Goal: Task Accomplishment & Management: Manage account settings

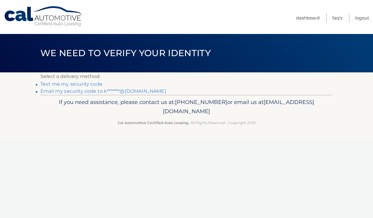
click at [86, 83] on link "Text me my security code" at bounding box center [71, 84] width 62 height 6
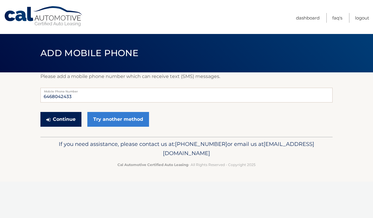
click at [65, 119] on button "Continue" at bounding box center [60, 119] width 41 height 15
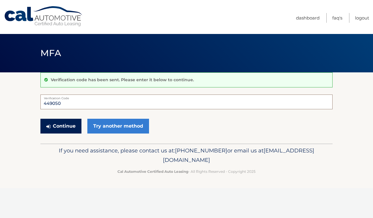
type input "449050"
click at [52, 119] on button "Continue" at bounding box center [60, 126] width 41 height 15
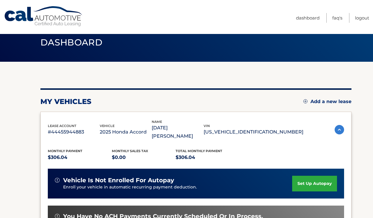
scroll to position [20, 0]
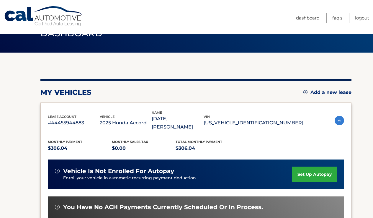
click at [326, 167] on link "set up autopay" at bounding box center [314, 175] width 45 height 16
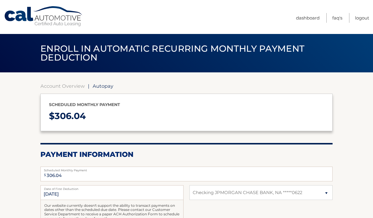
select select "NzhjZjM3MWQtMjhhMS00OTQ4LWE4YWItN2Q4NzM4NDlmNzBl"
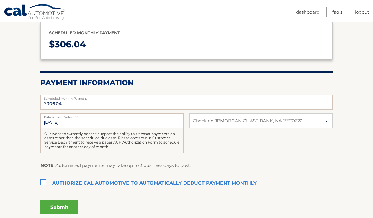
scroll to position [73, 0]
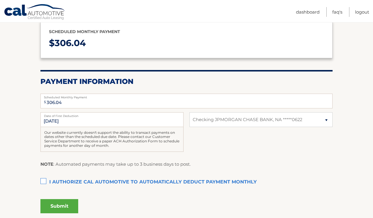
click at [44, 180] on label "I authorize cal automotive to automatically deduct payment monthly This checkbo…" at bounding box center [186, 182] width 292 height 12
click at [0, 0] on input "I authorize cal automotive to automatically deduct payment monthly This checkbo…" at bounding box center [0, 0] width 0 height 0
click at [60, 207] on button "Submit" at bounding box center [59, 206] width 38 height 14
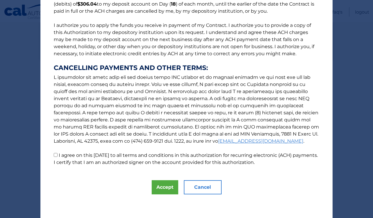
scroll to position [61, 0]
click at [167, 187] on button "Accept" at bounding box center [165, 187] width 27 height 14
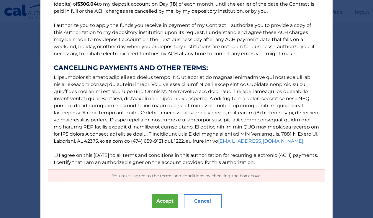
click at [56, 156] on input "I agree on this 09/18/2025 to all terms and conditions in this authorization fo…" at bounding box center [56, 155] width 4 height 4
checkbox input "true"
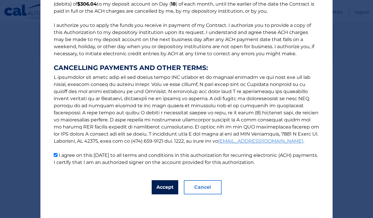
click at [160, 190] on button "Accept" at bounding box center [165, 187] width 27 height 14
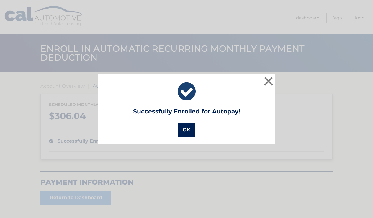
click at [188, 130] on button "OK" at bounding box center [186, 130] width 17 height 14
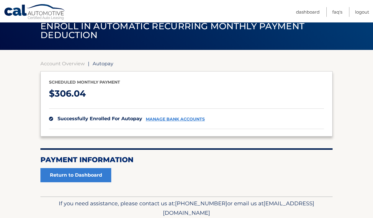
scroll to position [29, 0]
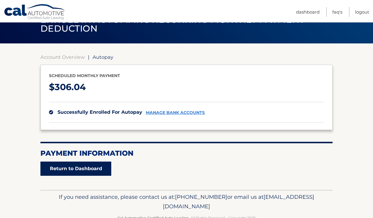
click at [87, 172] on link "Return to Dashboard" at bounding box center [75, 169] width 71 height 14
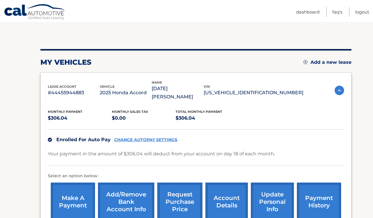
scroll to position [55, 0]
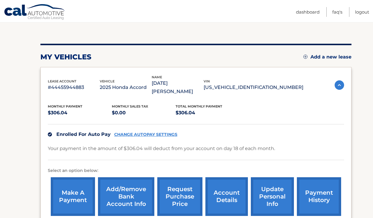
click at [76, 192] on link "make a payment" at bounding box center [73, 196] width 44 height 39
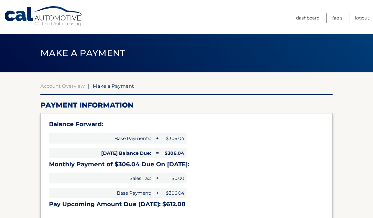
select select "NzhjZjM3MWQtMjhhMS00OTQ4LWE4YWItN2Q4NzM4NDlmNzBl"
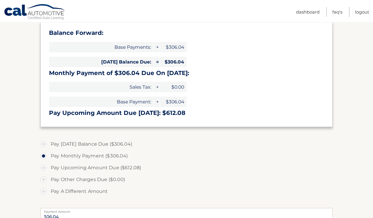
scroll to position [92, 0]
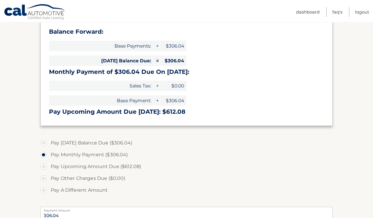
click at [44, 143] on label "Pay [DATE] Balance Due ($306.04)" at bounding box center [186, 143] width 292 height 12
click at [44, 143] on input "Pay [DATE] Balance Due ($306.04)" at bounding box center [46, 141] width 6 height 9
radio input "true"
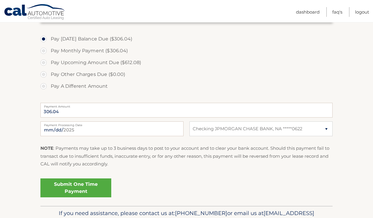
scroll to position [205, 0]
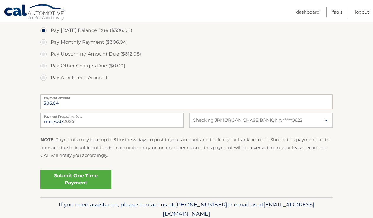
click at [87, 180] on link "Submit One Time Payment" at bounding box center [75, 179] width 71 height 19
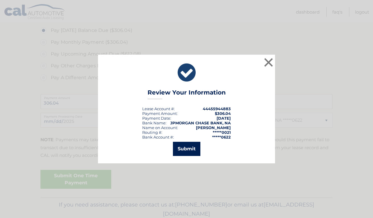
click at [193, 151] on button "Submit" at bounding box center [186, 149] width 27 height 14
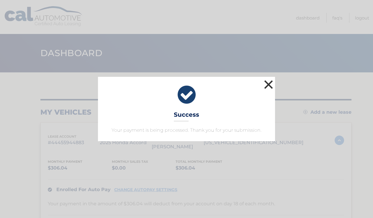
click at [268, 83] on button "×" at bounding box center [269, 85] width 12 height 12
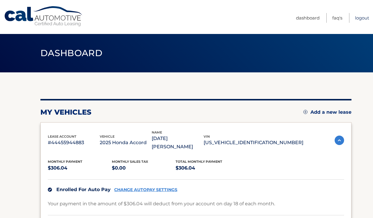
click at [356, 19] on link "Logout" at bounding box center [362, 18] width 14 height 10
